Goal: Task Accomplishment & Management: Use online tool/utility

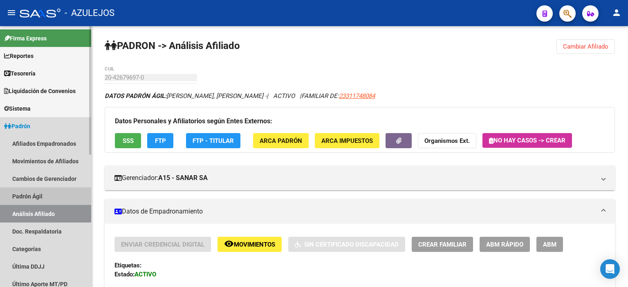
click at [39, 193] on link "Padrón Ágil" at bounding box center [45, 197] width 91 height 18
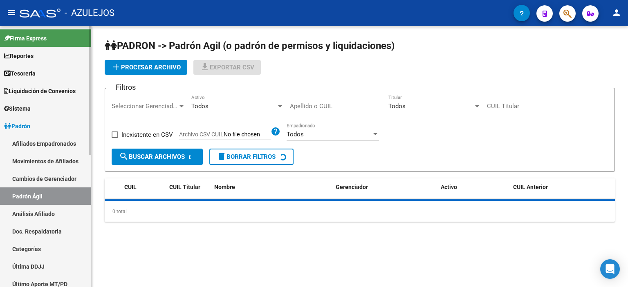
click at [40, 214] on link "Análisis Afiliado" at bounding box center [45, 214] width 91 height 18
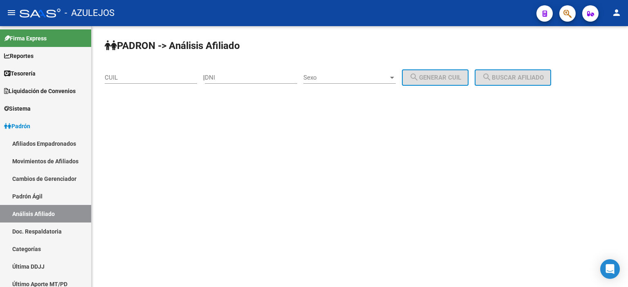
click at [235, 79] on input "DNI" at bounding box center [251, 77] width 92 height 7
type input "58"
type input "58.3"
type input "58308063"
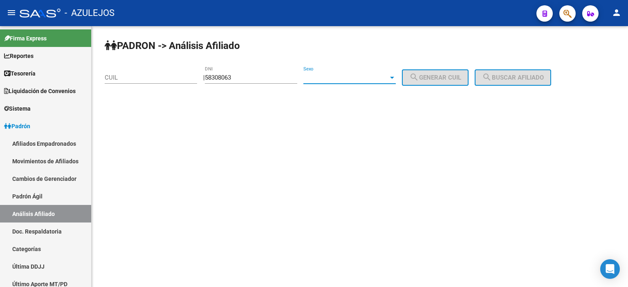
click at [329, 76] on span "Sexo" at bounding box center [345, 77] width 85 height 7
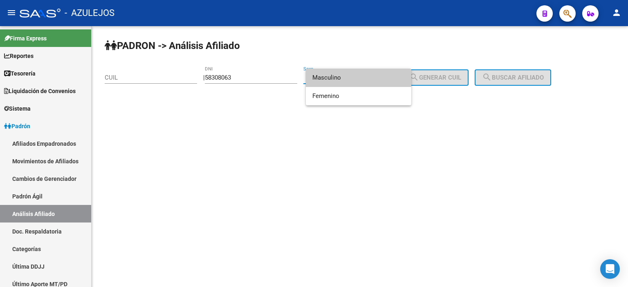
click at [342, 80] on span "Masculino" at bounding box center [358, 78] width 92 height 18
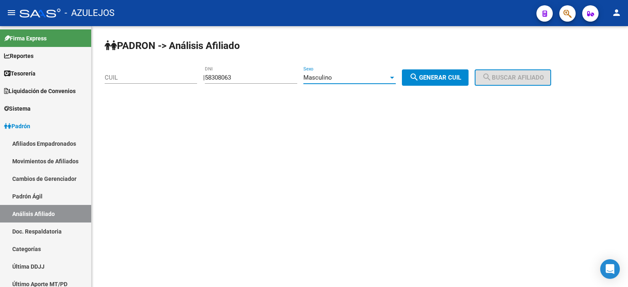
click at [455, 79] on span "search Generar CUIL" at bounding box center [435, 77] width 52 height 7
type input "20-58308063-6"
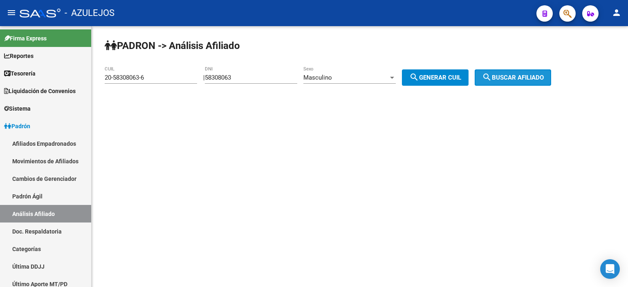
click at [510, 79] on span "search Buscar afiliado" at bounding box center [513, 77] width 62 height 7
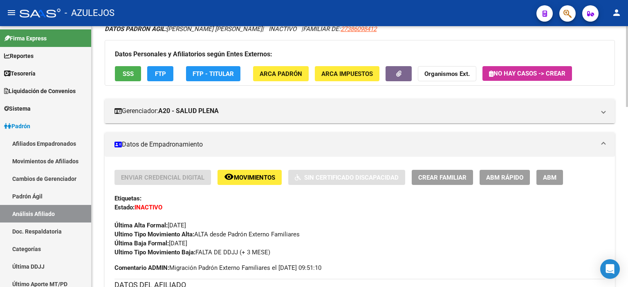
scroll to position [163, 0]
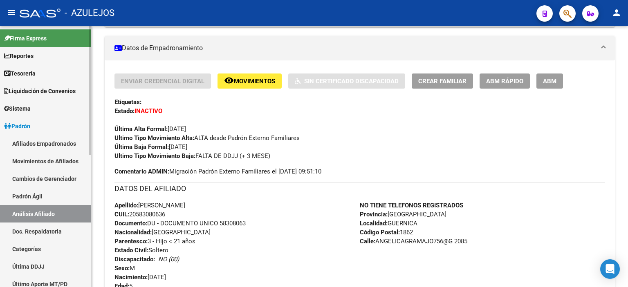
click at [39, 195] on link "Padrón Ágil" at bounding box center [45, 197] width 91 height 18
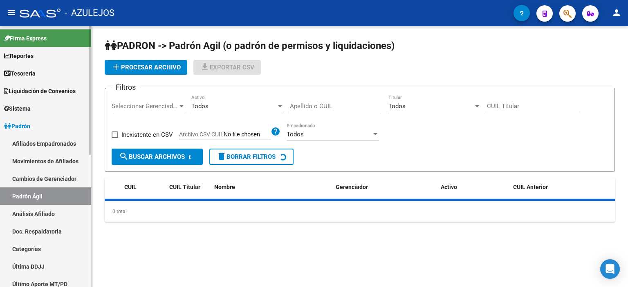
click at [31, 213] on link "Análisis Afiliado" at bounding box center [45, 214] width 91 height 18
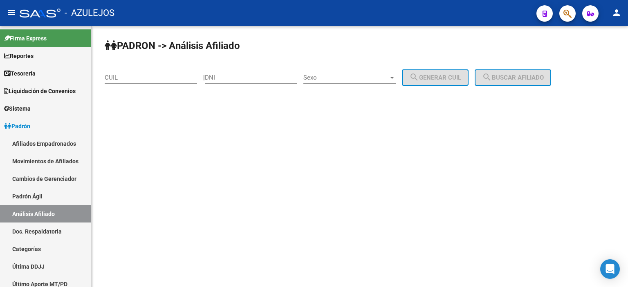
click at [227, 76] on input "DNI" at bounding box center [251, 77] width 92 height 7
type input "58116355"
click at [335, 76] on span "Sexo" at bounding box center [345, 77] width 85 height 7
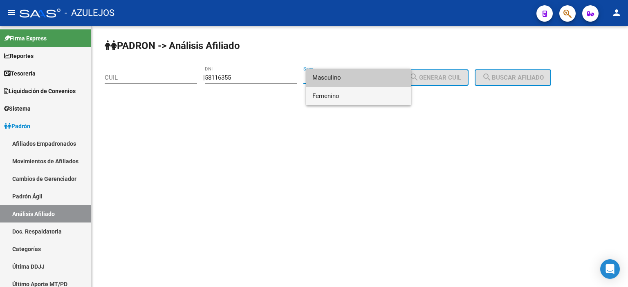
click at [328, 93] on span "Femenino" at bounding box center [358, 96] width 92 height 18
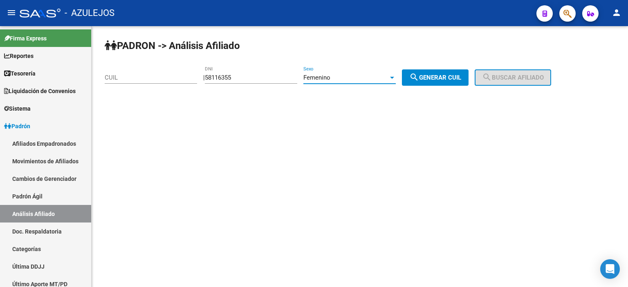
click at [436, 75] on span "search Generar CUIL" at bounding box center [435, 77] width 52 height 7
type input "27-58116355-5"
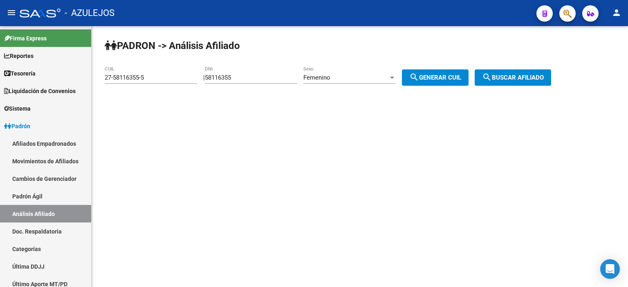
drag, startPoint x: 525, startPoint y: 75, endPoint x: 494, endPoint y: 86, distance: 32.7
click at [525, 75] on span "search Buscar afiliado" at bounding box center [513, 77] width 62 height 7
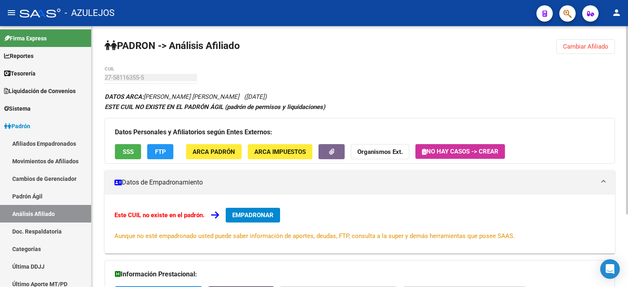
click at [129, 153] on span "SSS" at bounding box center [128, 151] width 11 height 7
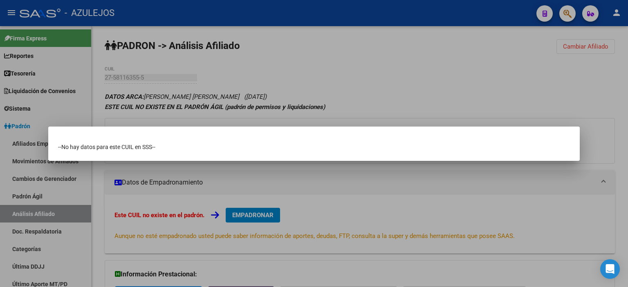
click at [167, 110] on div at bounding box center [314, 143] width 628 height 287
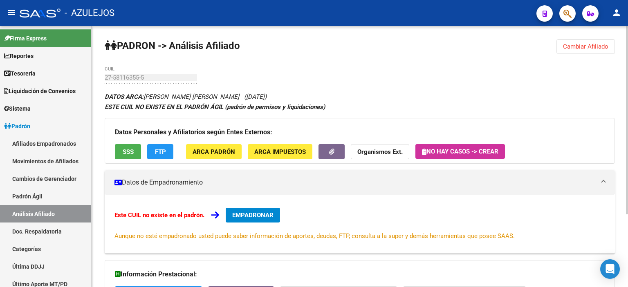
click at [103, 76] on div "PADRON -> Análisis Afiliado Cambiar Afiliado 27-58116355-5 CUIL DATOS ARCA: [PE…" at bounding box center [360, 207] width 536 height 362
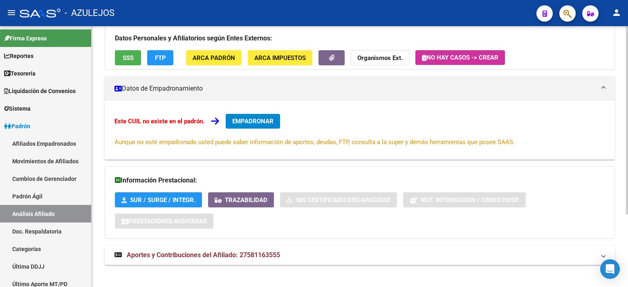
scroll to position [100, 0]
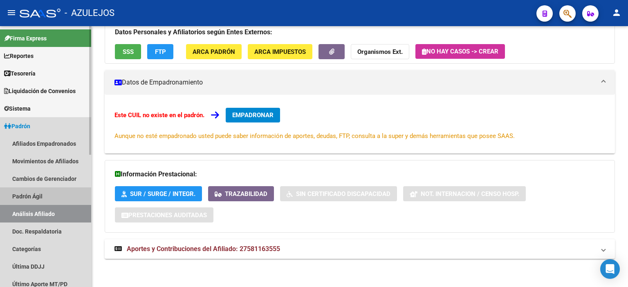
click at [34, 190] on link "Padrón Ágil" at bounding box center [45, 197] width 91 height 18
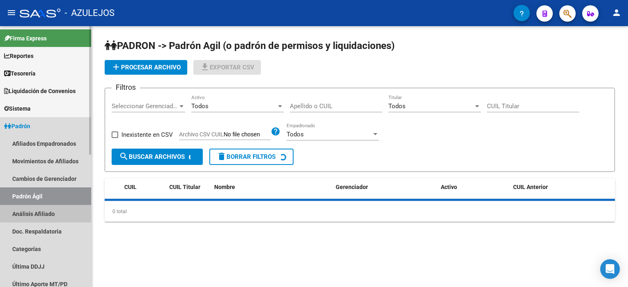
click at [34, 216] on link "Análisis Afiliado" at bounding box center [45, 214] width 91 height 18
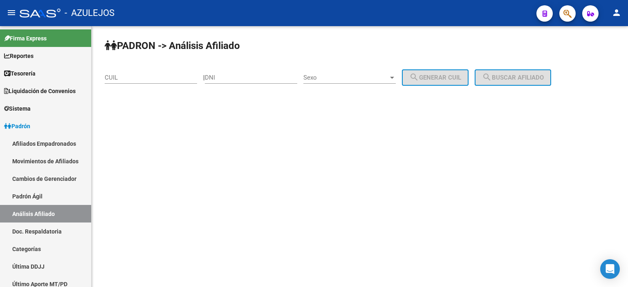
click at [259, 74] on input "DNI" at bounding box center [251, 77] width 92 height 7
type input "52403243"
click at [324, 78] on span "Sexo" at bounding box center [345, 77] width 85 height 7
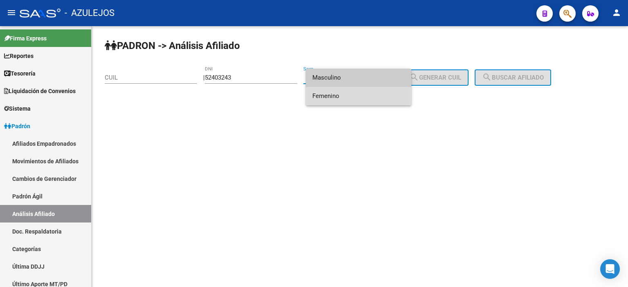
drag, startPoint x: 327, startPoint y: 90, endPoint x: 406, endPoint y: 81, distance: 79.4
click at [327, 91] on span "Femenino" at bounding box center [358, 96] width 92 height 18
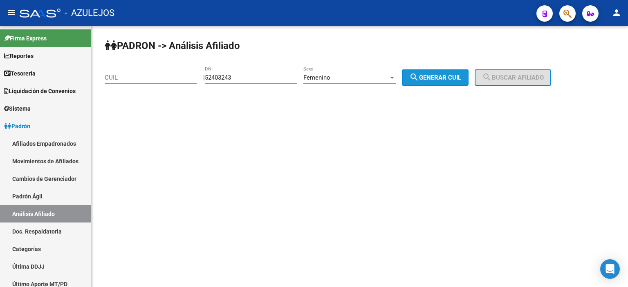
drag, startPoint x: 430, startPoint y: 76, endPoint x: 494, endPoint y: 78, distance: 63.8
click at [430, 76] on span "search Generar CUIL" at bounding box center [435, 77] width 52 height 7
type input "27-52403243-6"
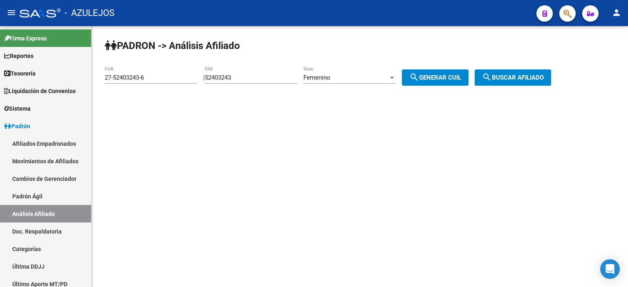
click at [513, 76] on span "search Buscar afiliado" at bounding box center [513, 77] width 62 height 7
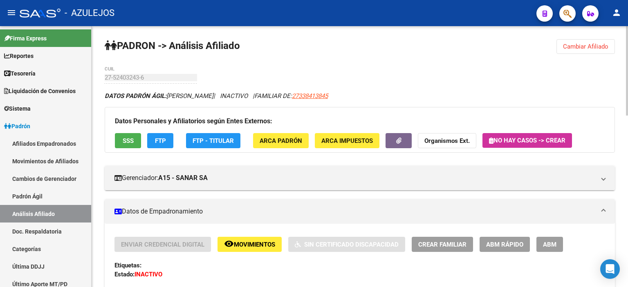
drag, startPoint x: 111, startPoint y: 73, endPoint x: 172, endPoint y: 67, distance: 61.6
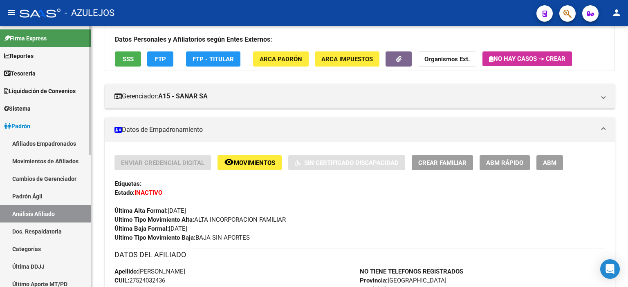
click at [36, 197] on link "Padrón Ágil" at bounding box center [45, 197] width 91 height 18
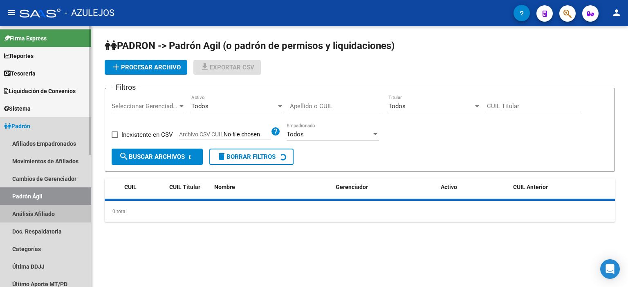
click at [38, 215] on link "Análisis Afiliado" at bounding box center [45, 214] width 91 height 18
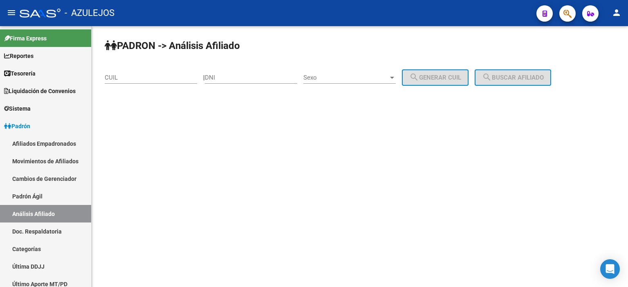
click at [247, 80] on input "DNI" at bounding box center [251, 77] width 92 height 7
type input "93061522"
click at [344, 75] on span "Sexo" at bounding box center [345, 77] width 85 height 7
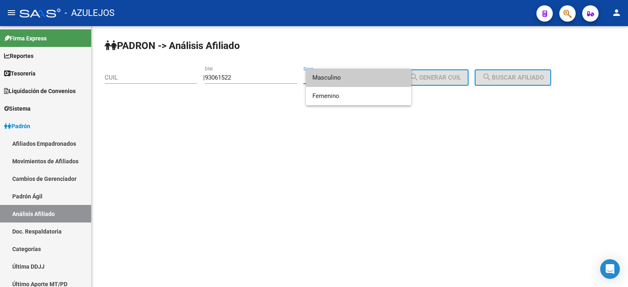
click at [337, 72] on span "Masculino" at bounding box center [358, 78] width 92 height 18
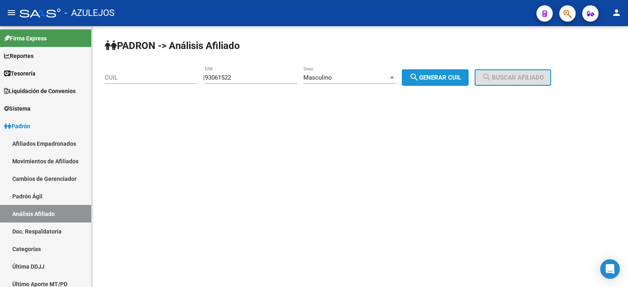
click at [466, 82] on button "search Generar CUIL" at bounding box center [435, 77] width 67 height 16
type input "20-93061522-7"
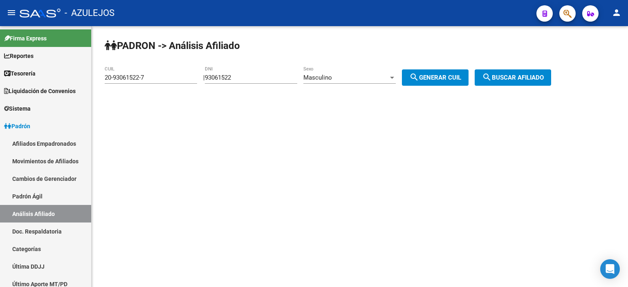
click at [510, 81] on button "search Buscar afiliado" at bounding box center [512, 77] width 76 height 16
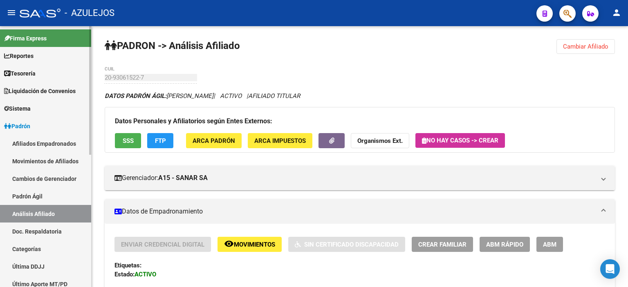
click at [31, 197] on link "Padrón Ágil" at bounding box center [45, 197] width 91 height 18
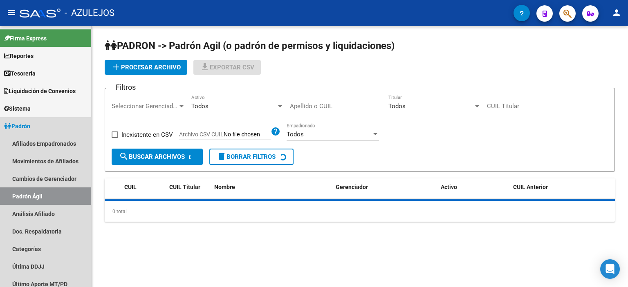
click at [35, 210] on link "Análisis Afiliado" at bounding box center [45, 214] width 91 height 18
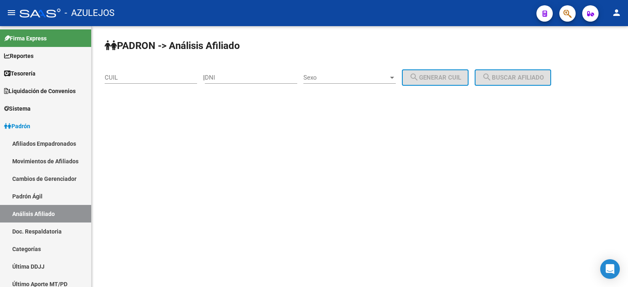
click at [235, 73] on div "DNI" at bounding box center [251, 75] width 92 height 18
type input "29945443"
click at [342, 80] on span "Sexo" at bounding box center [345, 77] width 85 height 7
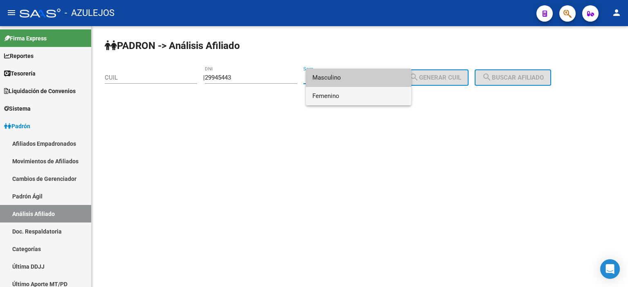
click at [346, 99] on span "Femenino" at bounding box center [358, 96] width 92 height 18
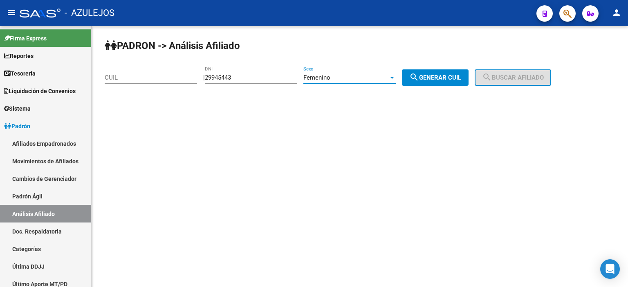
drag, startPoint x: 432, startPoint y: 76, endPoint x: 493, endPoint y: 76, distance: 61.7
click at [433, 76] on span "search Generar CUIL" at bounding box center [435, 77] width 52 height 7
type input "27-29945443-1"
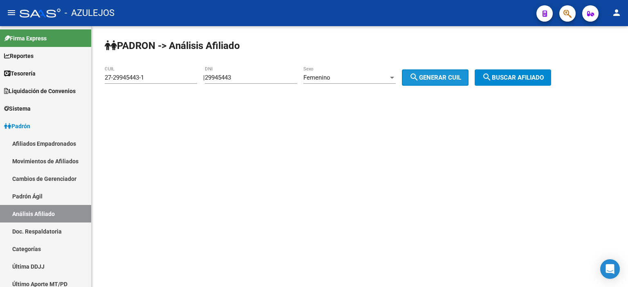
click at [509, 72] on button "search Buscar afiliado" at bounding box center [512, 77] width 76 height 16
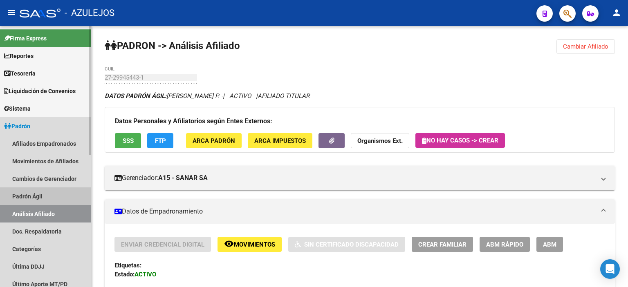
click at [42, 199] on link "Padrón Ágil" at bounding box center [45, 197] width 91 height 18
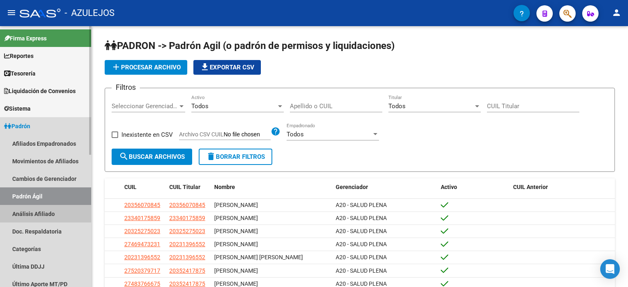
click at [44, 213] on link "Análisis Afiliado" at bounding box center [45, 214] width 91 height 18
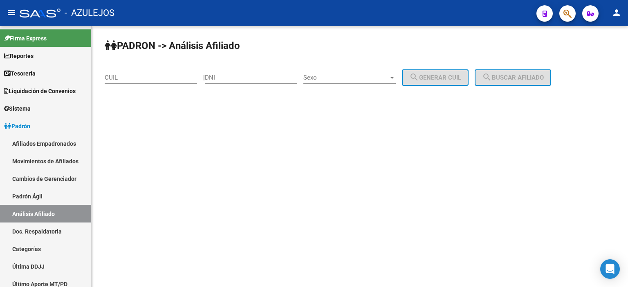
click at [257, 75] on input "DNI" at bounding box center [251, 77] width 92 height 7
type input "94248309"
click at [340, 76] on span "Sexo" at bounding box center [345, 77] width 85 height 7
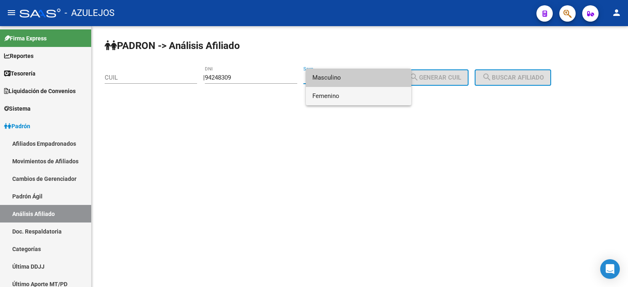
drag, startPoint x: 340, startPoint y: 91, endPoint x: 444, endPoint y: 88, distance: 104.2
click at [340, 91] on span "Femenino" at bounding box center [358, 96] width 92 height 18
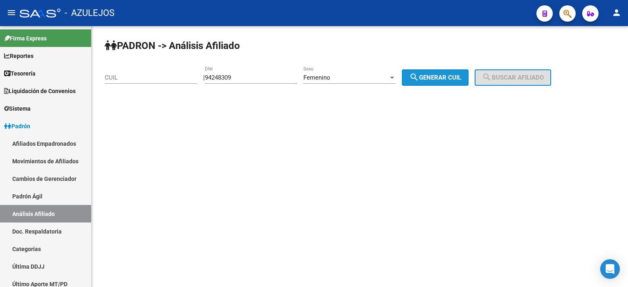
click at [448, 79] on span "search Generar CUIL" at bounding box center [435, 77] width 52 height 7
type input "27-94248309-6"
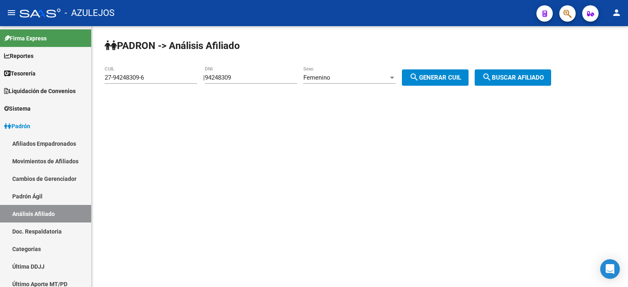
click at [514, 72] on button "search Buscar afiliado" at bounding box center [512, 77] width 76 height 16
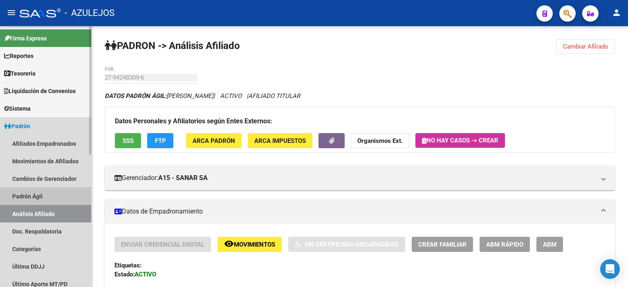
click at [42, 196] on link "Padrón Ágil" at bounding box center [45, 197] width 91 height 18
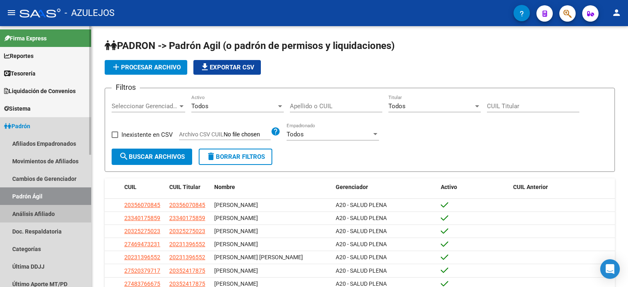
click at [39, 210] on link "Análisis Afiliado" at bounding box center [45, 214] width 91 height 18
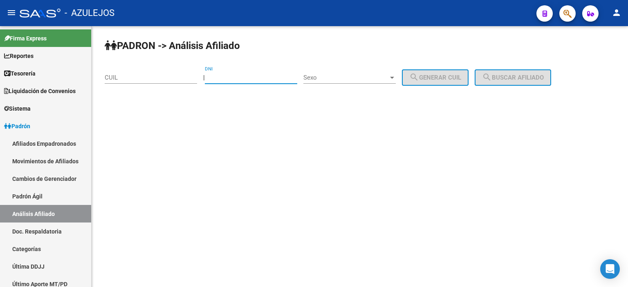
click at [239, 77] on input "DNI" at bounding box center [251, 77] width 92 height 7
type input "33066605"
click at [330, 79] on span "Sexo" at bounding box center [345, 77] width 85 height 7
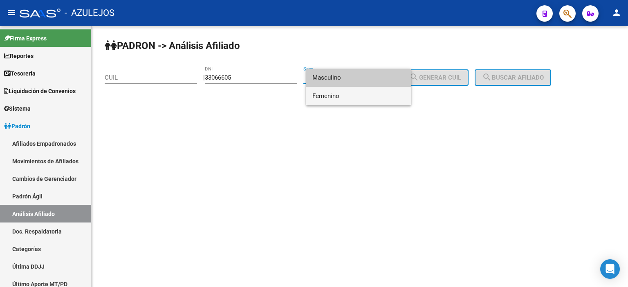
drag, startPoint x: 333, startPoint y: 96, endPoint x: 418, endPoint y: 85, distance: 85.7
click at [337, 94] on span "Femenino" at bounding box center [358, 96] width 92 height 18
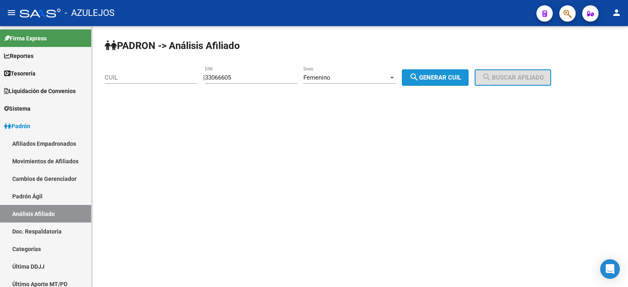
drag, startPoint x: 453, startPoint y: 75, endPoint x: 526, endPoint y: 72, distance: 72.8
click at [456, 75] on span "search Generar CUIL" at bounding box center [435, 77] width 52 height 7
type input "27-33066605-1"
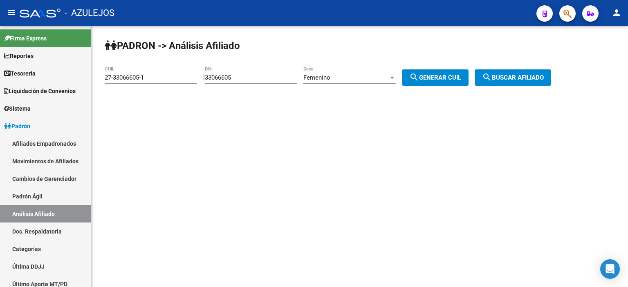
drag, startPoint x: 537, startPoint y: 72, endPoint x: 528, endPoint y: 76, distance: 9.9
click at [537, 72] on button "search Buscar afiliado" at bounding box center [512, 77] width 76 height 16
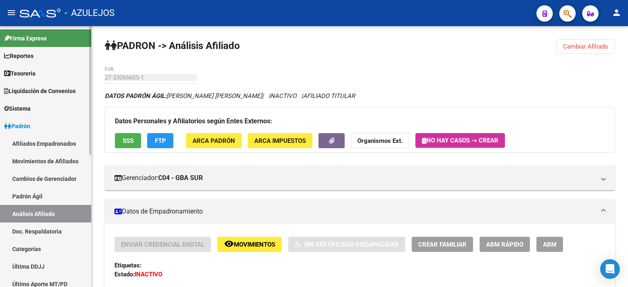
click at [82, 79] on mat-sidenav-container "Firma Express Reportes Tablero de Control Ingresos Percibidos Análisis de todos…" at bounding box center [314, 156] width 628 height 261
drag, startPoint x: 130, startPoint y: 72, endPoint x: 97, endPoint y: 75, distance: 33.3
click at [51, 192] on link "Padrón Ágil" at bounding box center [45, 197] width 91 height 18
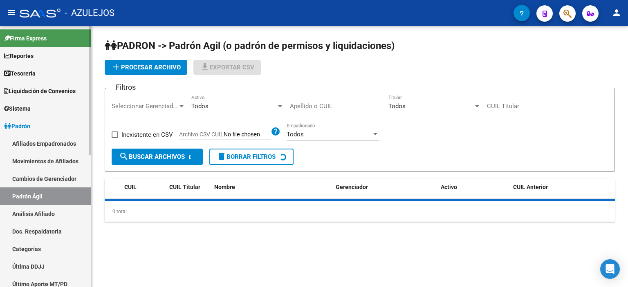
click at [41, 217] on link "Análisis Afiliado" at bounding box center [45, 214] width 91 height 18
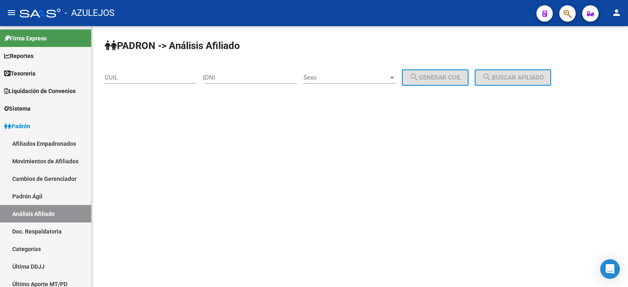
click at [257, 77] on input "DNI" at bounding box center [251, 77] width 92 height 7
type input "94744549"
click at [314, 78] on span "Sexo" at bounding box center [345, 77] width 85 height 7
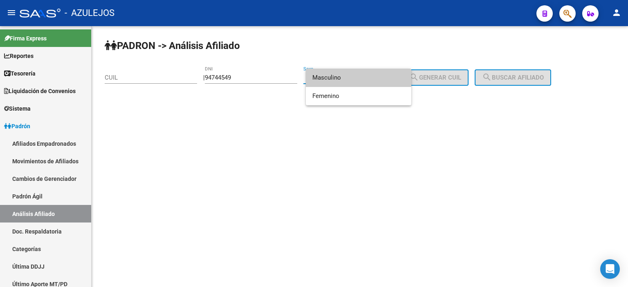
click at [320, 76] on span "Masculino" at bounding box center [358, 78] width 92 height 18
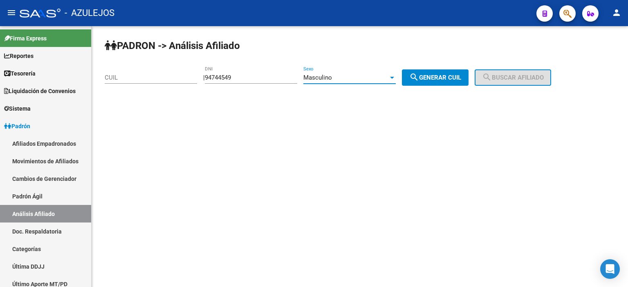
click at [461, 74] on span "search Generar CUIL" at bounding box center [435, 77] width 52 height 7
type input "23-94744549-9"
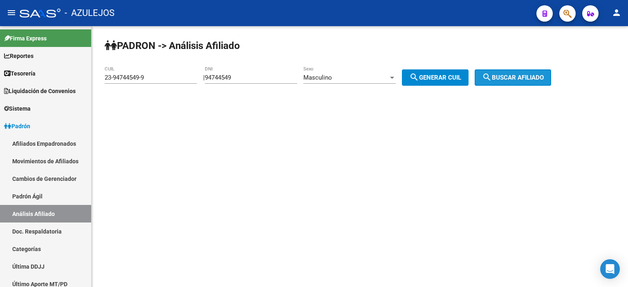
click at [529, 74] on span "search Buscar afiliado" at bounding box center [513, 77] width 62 height 7
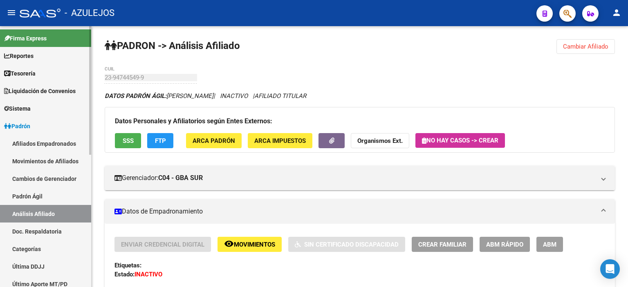
click at [47, 199] on link "Padrón Ágil" at bounding box center [45, 197] width 91 height 18
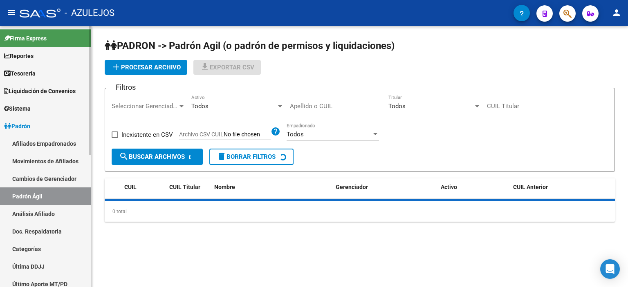
drag, startPoint x: 49, startPoint y: 217, endPoint x: 69, endPoint y: 206, distance: 23.4
click at [49, 217] on link "Análisis Afiliado" at bounding box center [45, 214] width 91 height 18
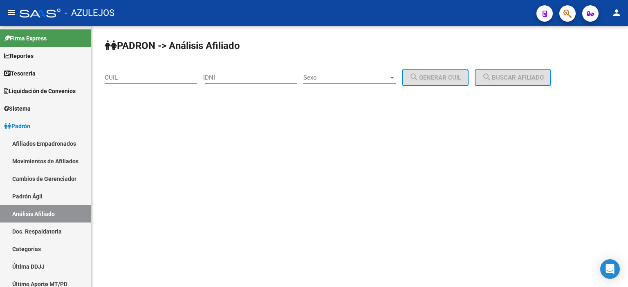
click at [230, 80] on input "DNI" at bounding box center [251, 77] width 92 height 7
type input "20572551"
click at [330, 75] on span "Sexo" at bounding box center [345, 77] width 85 height 7
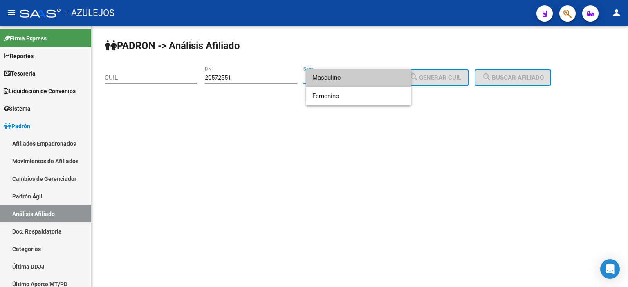
click at [333, 77] on span "Masculino" at bounding box center [358, 78] width 92 height 18
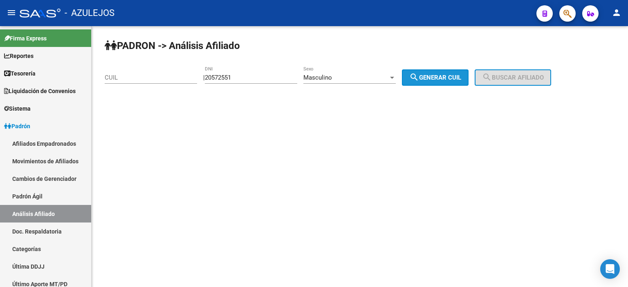
click at [437, 76] on span "search Generar CUIL" at bounding box center [435, 77] width 52 height 7
type input "20-20572551-3"
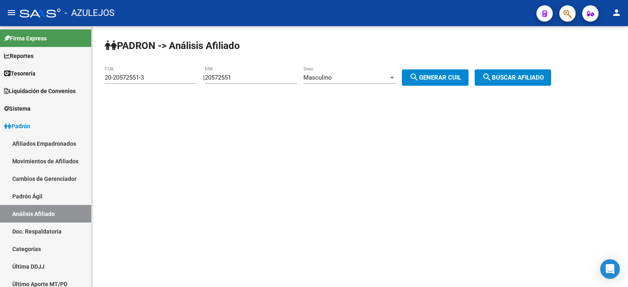
click at [519, 74] on span "search Buscar afiliado" at bounding box center [513, 77] width 62 height 7
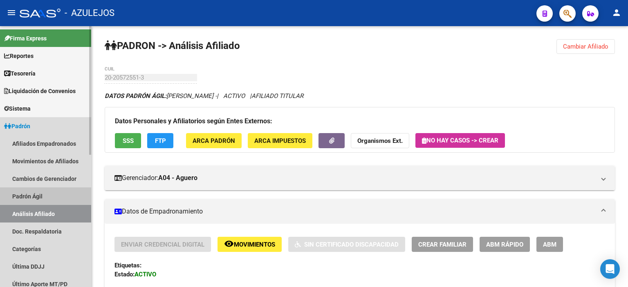
click at [42, 193] on link "Padrón Ágil" at bounding box center [45, 197] width 91 height 18
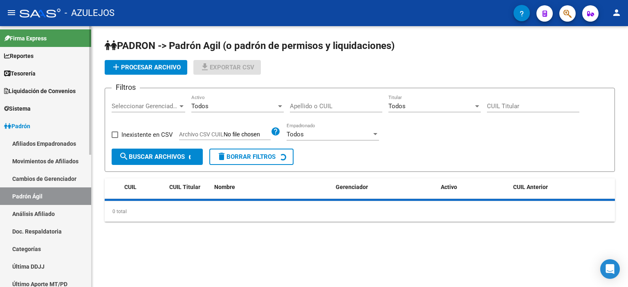
click at [42, 211] on link "Análisis Afiliado" at bounding box center [45, 214] width 91 height 18
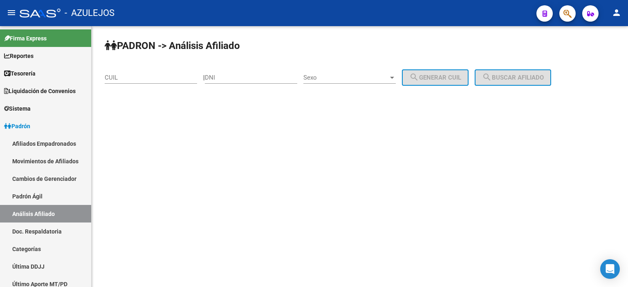
click at [244, 80] on input "DNI" at bounding box center [251, 77] width 92 height 7
type input "51262523"
click at [320, 76] on span "Sexo" at bounding box center [345, 77] width 85 height 7
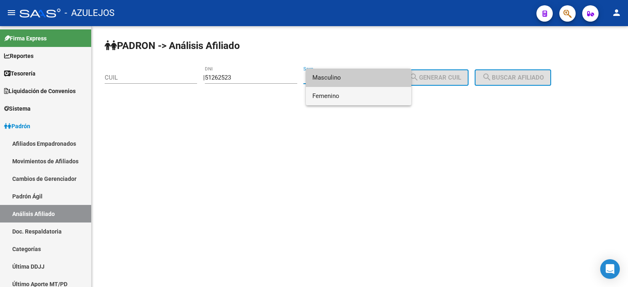
click at [338, 88] on span "Femenino" at bounding box center [358, 96] width 92 height 18
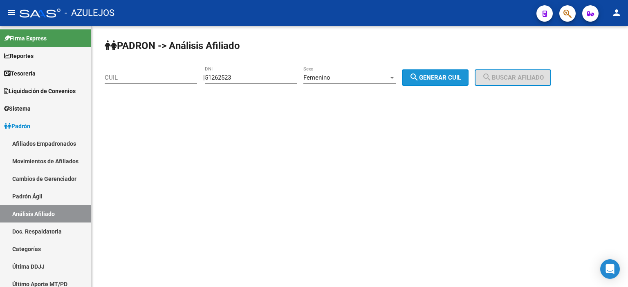
click at [450, 82] on button "search Generar CUIL" at bounding box center [435, 77] width 67 height 16
type input "27-51262523-7"
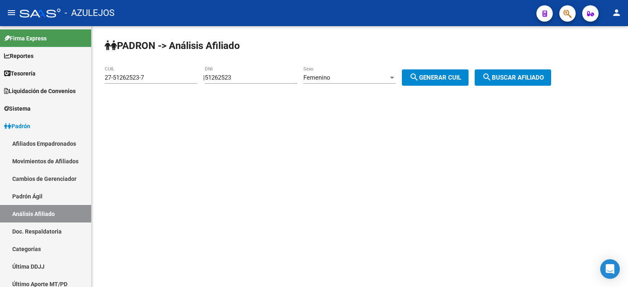
drag, startPoint x: 534, startPoint y: 72, endPoint x: 513, endPoint y: 85, distance: 25.3
click at [534, 71] on button "search Buscar afiliado" at bounding box center [512, 77] width 76 height 16
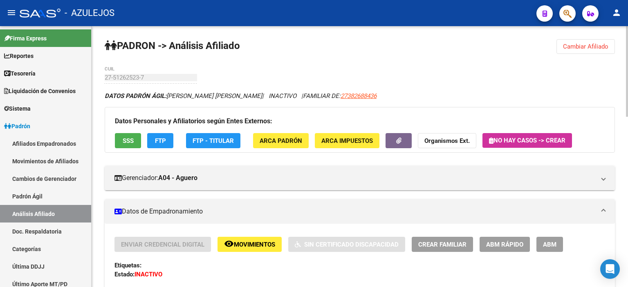
click at [29, 191] on link "Padrón Ágil" at bounding box center [45, 197] width 91 height 18
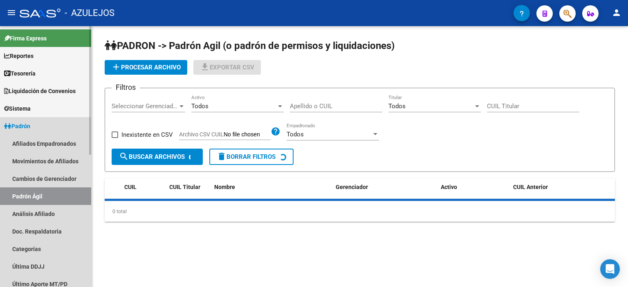
click at [34, 213] on link "Análisis Afiliado" at bounding box center [45, 214] width 91 height 18
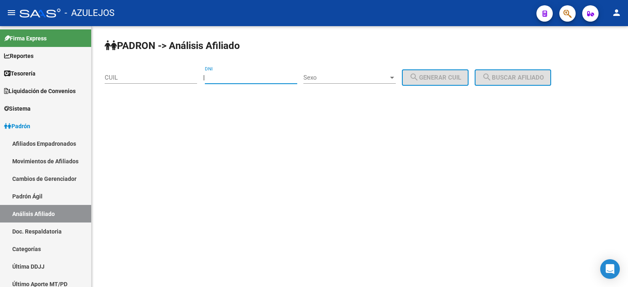
click at [233, 77] on input "DNI" at bounding box center [251, 77] width 92 height 7
type input "54281059"
click at [336, 79] on span "Sexo" at bounding box center [345, 77] width 85 height 7
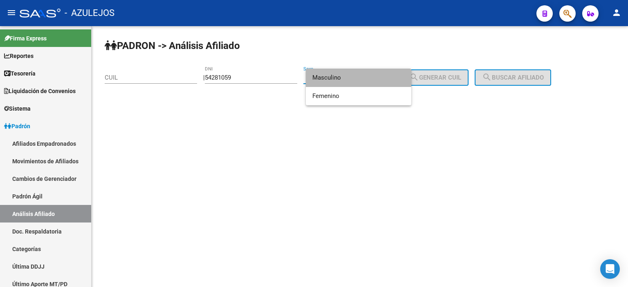
click at [336, 79] on span "Masculino" at bounding box center [358, 78] width 92 height 18
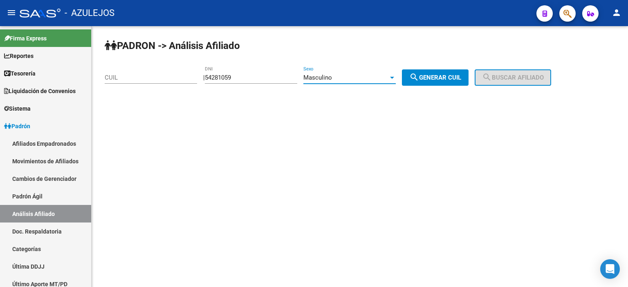
click at [451, 76] on span "search Generar CUIL" at bounding box center [435, 77] width 52 height 7
type input "23-54281059-9"
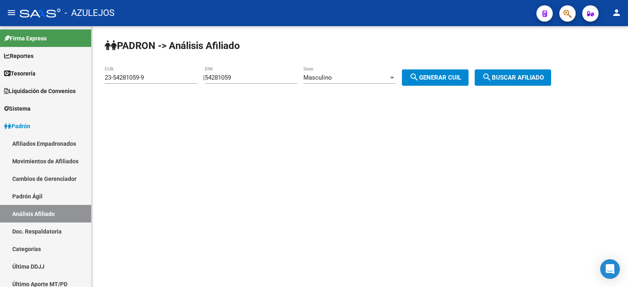
click at [517, 80] on span "search Buscar afiliado" at bounding box center [513, 77] width 62 height 7
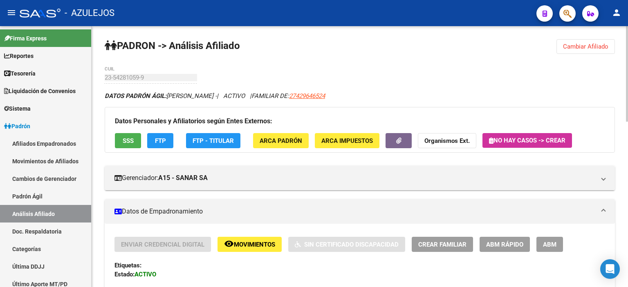
click at [108, 80] on div "23-54281059-9 CUIL" at bounding box center [151, 75] width 92 height 18
click at [54, 194] on link "Padrón Ágil" at bounding box center [45, 197] width 91 height 18
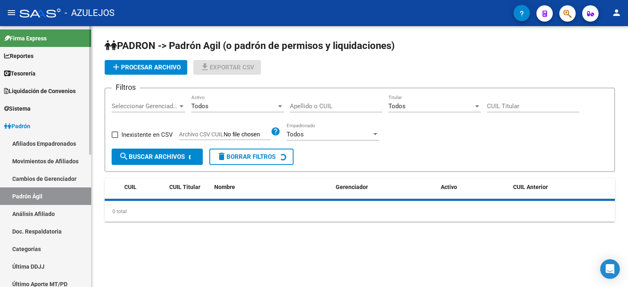
click at [51, 206] on link "Análisis Afiliado" at bounding box center [45, 214] width 91 height 18
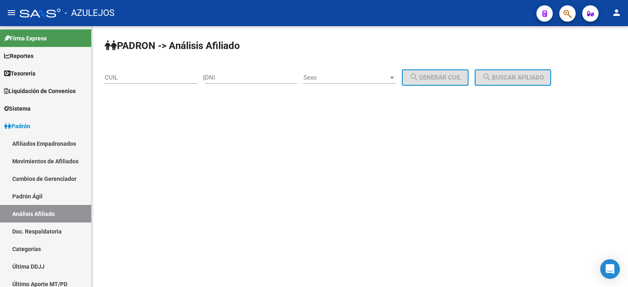
click at [252, 76] on input "DNI" at bounding box center [251, 77] width 92 height 7
type input "55729732"
click at [324, 75] on span "Sexo" at bounding box center [345, 77] width 85 height 7
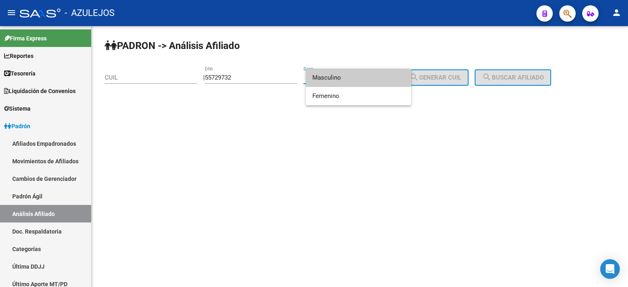
click at [329, 79] on span "Masculino" at bounding box center [358, 78] width 92 height 18
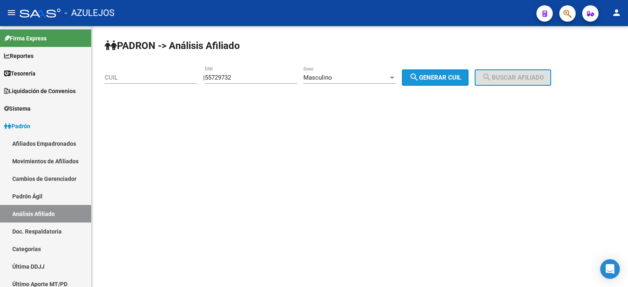
drag, startPoint x: 435, startPoint y: 74, endPoint x: 495, endPoint y: 74, distance: 60.1
click at [436, 74] on span "search Generar CUIL" at bounding box center [435, 77] width 52 height 7
type input "20-55729732-5"
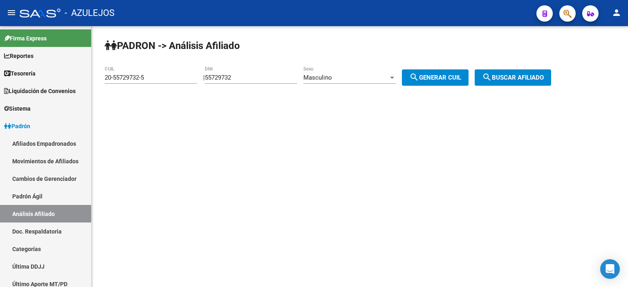
click at [492, 75] on mat-icon "search" at bounding box center [487, 77] width 10 height 10
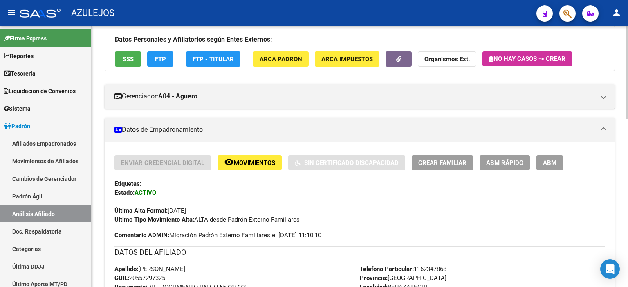
scroll to position [123, 0]
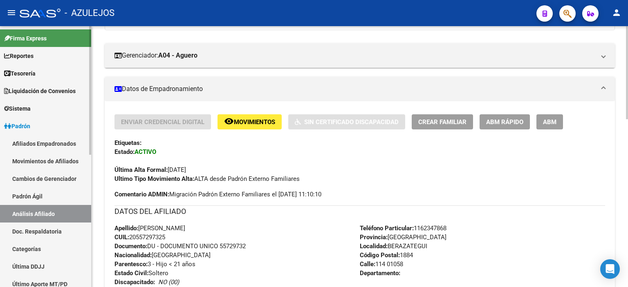
click at [39, 194] on link "Padrón Ágil" at bounding box center [45, 197] width 91 height 18
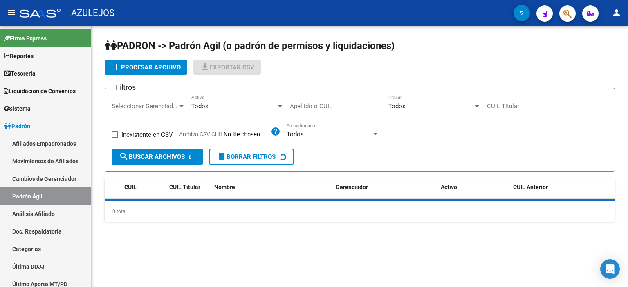
drag, startPoint x: 38, startPoint y: 210, endPoint x: 175, endPoint y: 116, distance: 165.6
click at [39, 210] on link "Análisis Afiliado" at bounding box center [45, 214] width 91 height 18
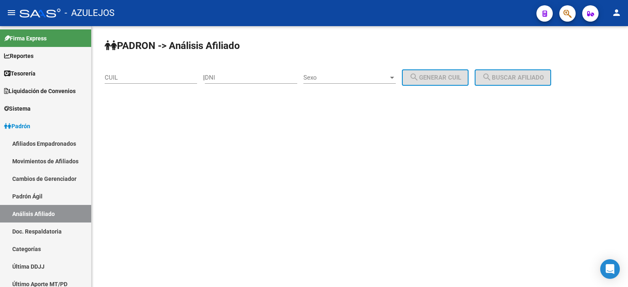
click at [253, 79] on input "DNI" at bounding box center [251, 77] width 92 height 7
type input "55729732"
click at [335, 78] on span "Sexo" at bounding box center [345, 77] width 85 height 7
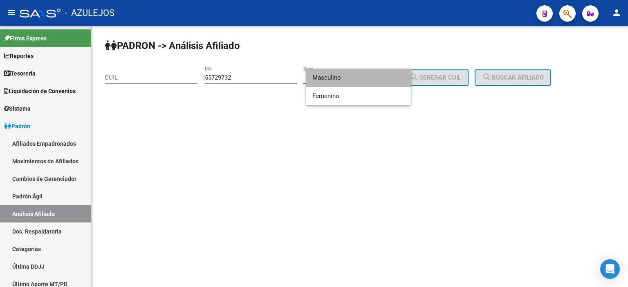
click at [335, 78] on span "Masculino" at bounding box center [358, 78] width 92 height 18
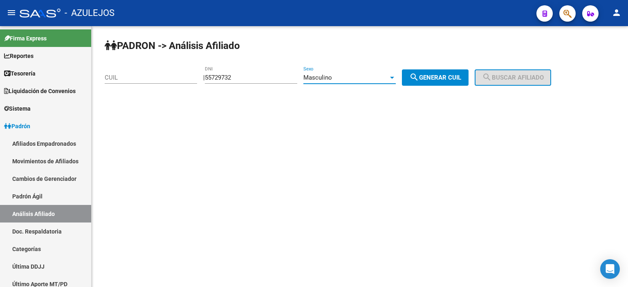
click at [433, 76] on span "search Generar CUIL" at bounding box center [435, 77] width 52 height 7
type input "20-55729732-5"
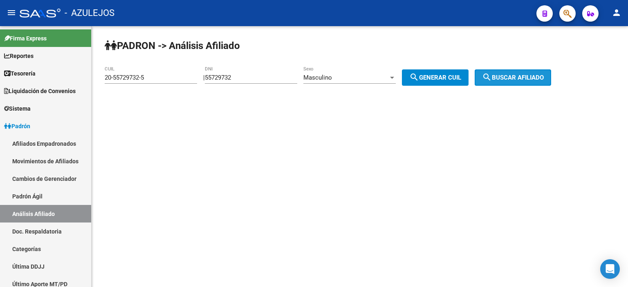
click at [524, 78] on span "search Buscar afiliado" at bounding box center [513, 77] width 62 height 7
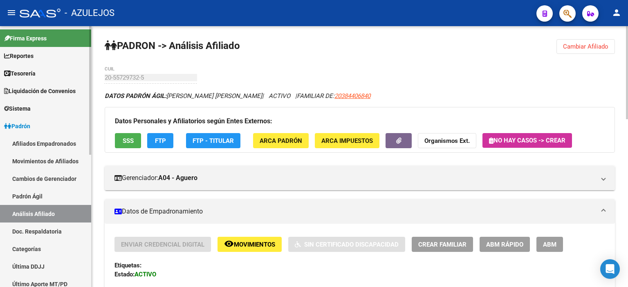
click at [37, 201] on link "Padrón Ágil" at bounding box center [45, 197] width 91 height 18
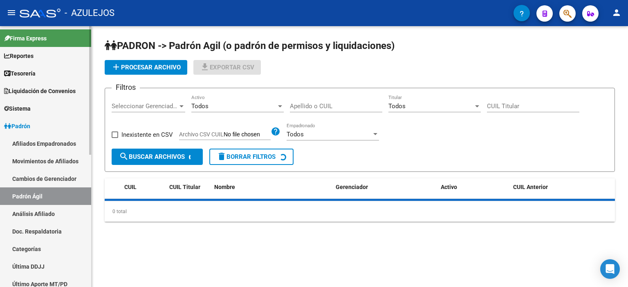
drag, startPoint x: 39, startPoint y: 209, endPoint x: 45, endPoint y: 205, distance: 6.7
click at [40, 209] on link "Análisis Afiliado" at bounding box center [45, 214] width 91 height 18
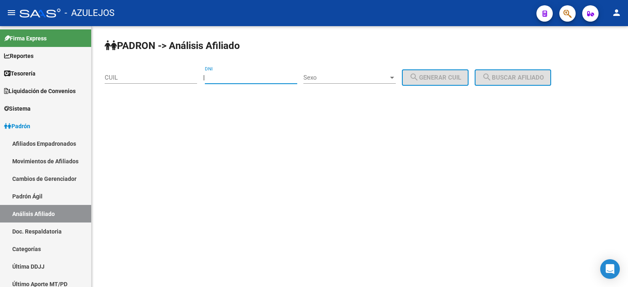
click at [235, 81] on input "DNI" at bounding box center [251, 77] width 92 height 7
type input "50767127"
click at [334, 78] on span "Sexo" at bounding box center [345, 77] width 85 height 7
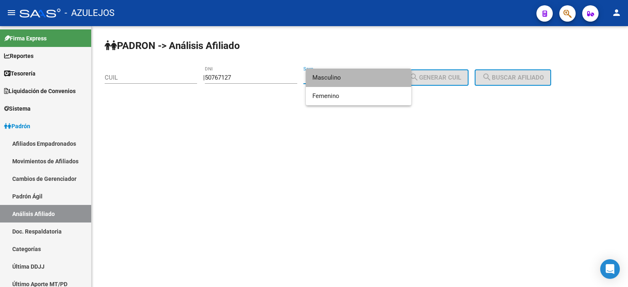
click at [334, 78] on span "Masculino" at bounding box center [358, 78] width 92 height 18
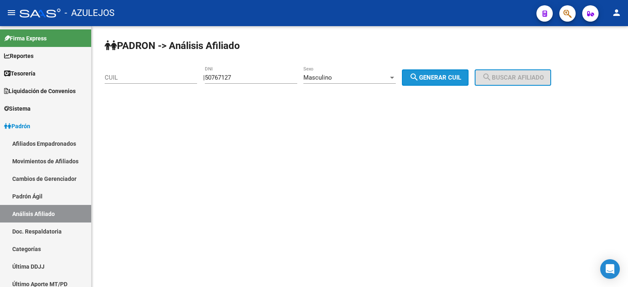
click at [461, 74] on span "search Generar CUIL" at bounding box center [435, 77] width 52 height 7
type input "20-50767127-7"
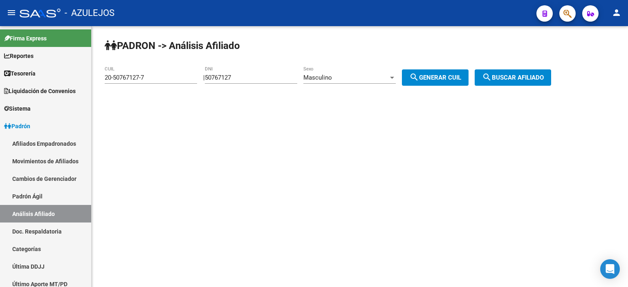
click at [505, 74] on span "search Buscar afiliado" at bounding box center [513, 77] width 62 height 7
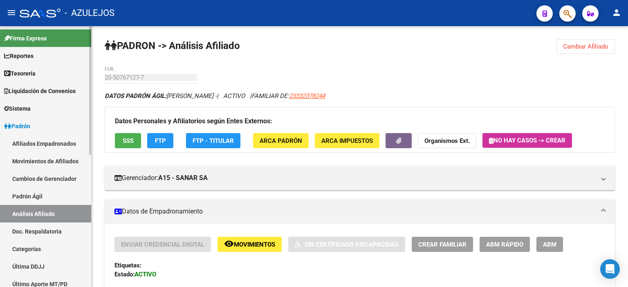
click at [45, 198] on link "Padrón Ágil" at bounding box center [45, 197] width 91 height 18
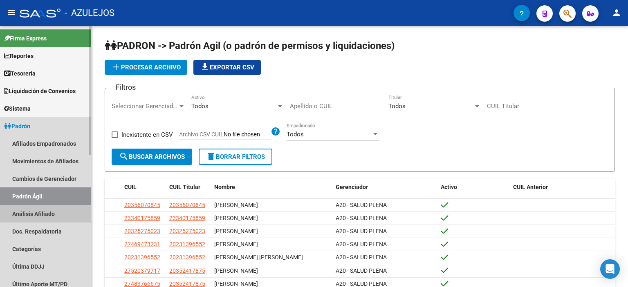
click at [46, 206] on link "Análisis Afiliado" at bounding box center [45, 214] width 91 height 18
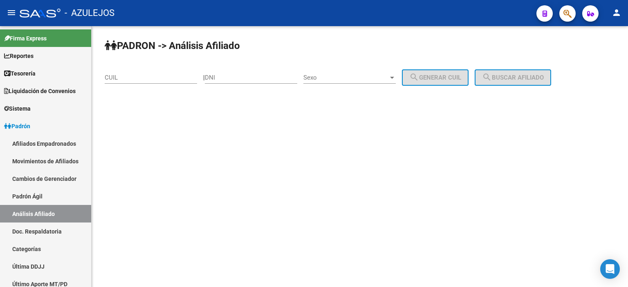
click at [232, 78] on input "DNI" at bounding box center [251, 77] width 92 height 7
type input "70135007"
click at [327, 82] on div "Sexo Sexo" at bounding box center [349, 75] width 92 height 18
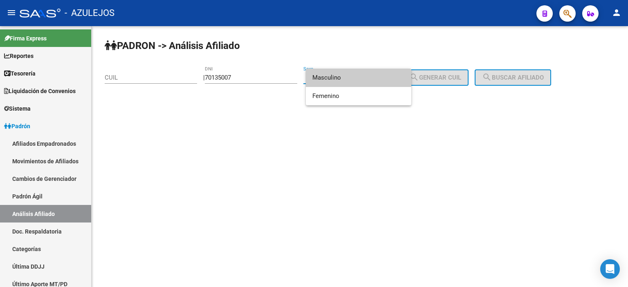
click at [329, 78] on span "Masculino" at bounding box center [358, 78] width 92 height 18
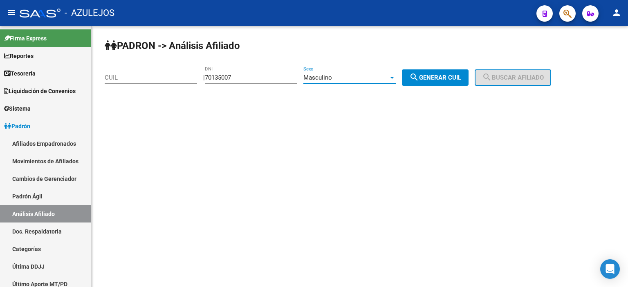
click at [461, 76] on span "search Generar CUIL" at bounding box center [435, 77] width 52 height 7
type input "20-70135007-4"
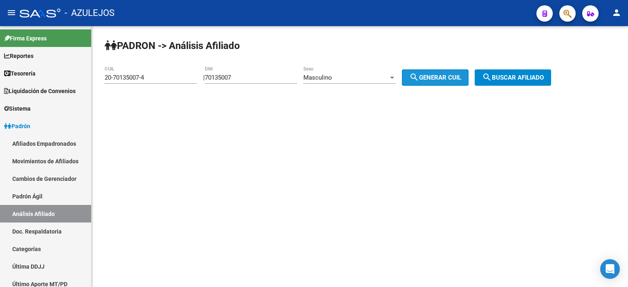
click at [504, 77] on span "search Buscar afiliado" at bounding box center [513, 77] width 62 height 7
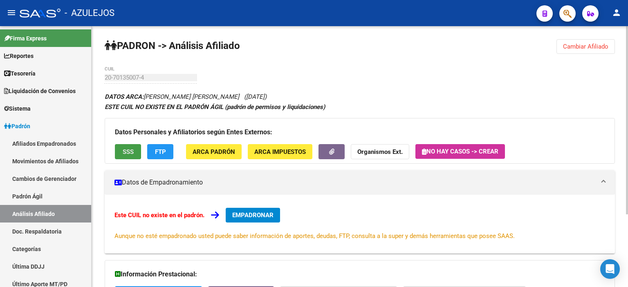
click at [129, 148] on span "SSS" at bounding box center [128, 151] width 11 height 7
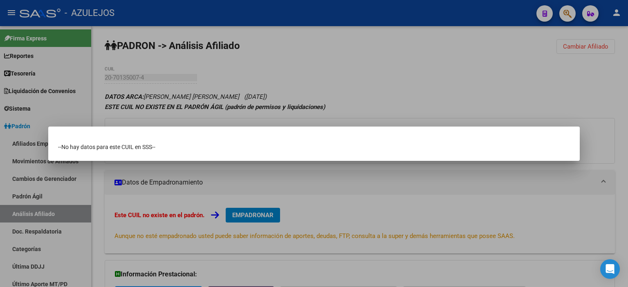
click at [163, 94] on div at bounding box center [314, 143] width 628 height 287
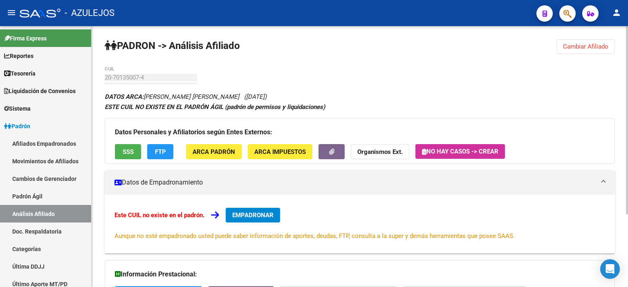
click at [103, 76] on div "PADRON -> Análisis Afiliado Cambiar Afiliado 20-70135007-4 CUIL DATOS ARCA: [PE…" at bounding box center [360, 207] width 536 height 362
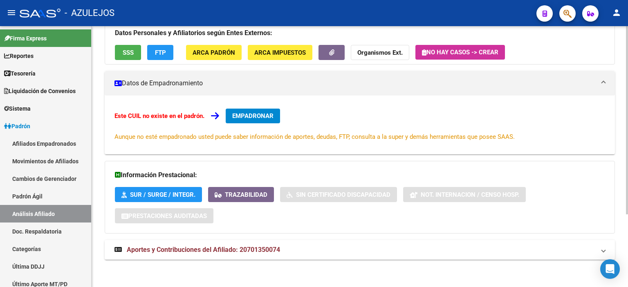
scroll to position [100, 0]
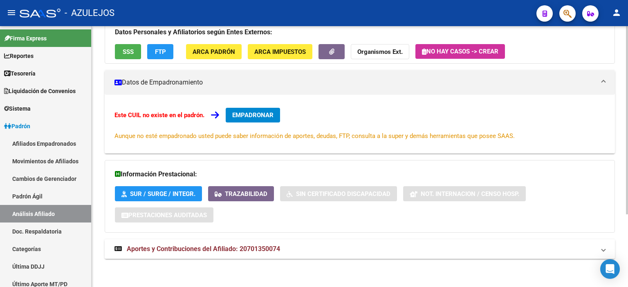
click at [186, 247] on span "Aportes y Contribuciones del Afiliado: 20701350074" at bounding box center [203, 249] width 153 height 8
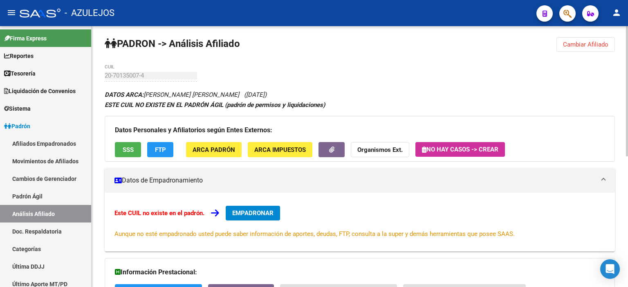
scroll to position [0, 0]
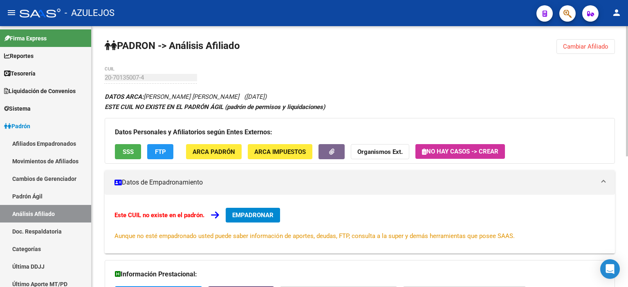
click at [159, 150] on span "FTP" at bounding box center [160, 151] width 11 height 7
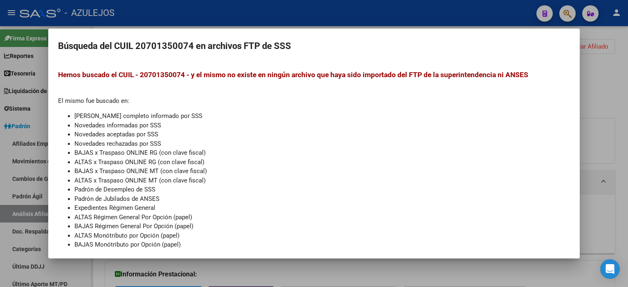
click at [319, 20] on div at bounding box center [314, 143] width 628 height 287
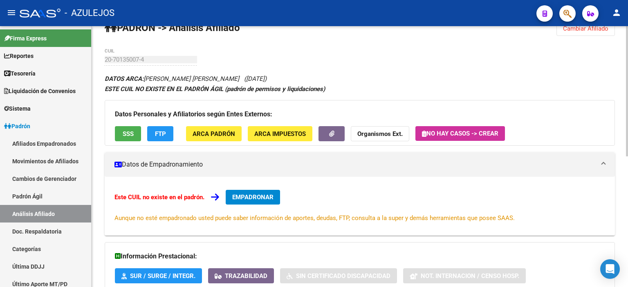
scroll to position [18, 0]
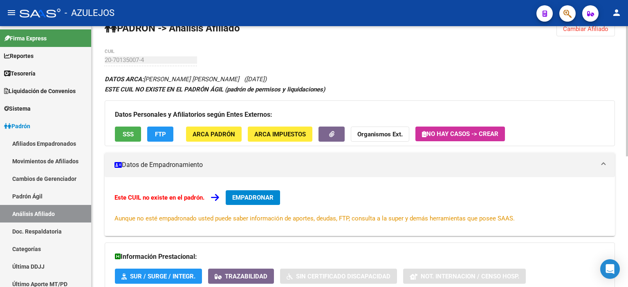
click at [101, 60] on div "PADRON -> Análisis Afiliado Cambiar Afiliado 20-70135007-4 CUIL DATOS ARCA: [PE…" at bounding box center [360, 271] width 536 height 524
